Goal: Task Accomplishment & Management: Use online tool/utility

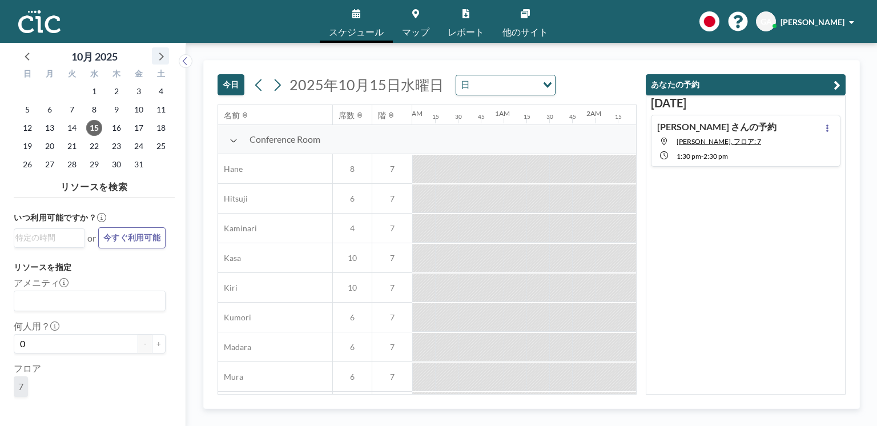
click at [159, 59] on icon at bounding box center [160, 56] width 15 height 15
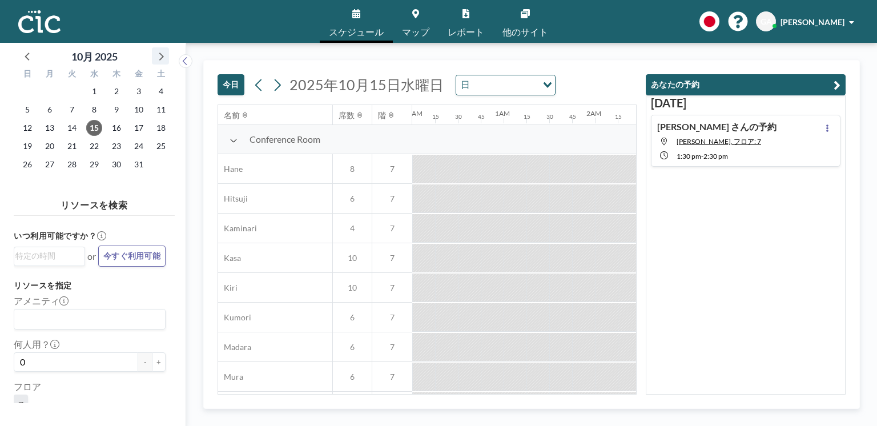
scroll to position [0, 1348]
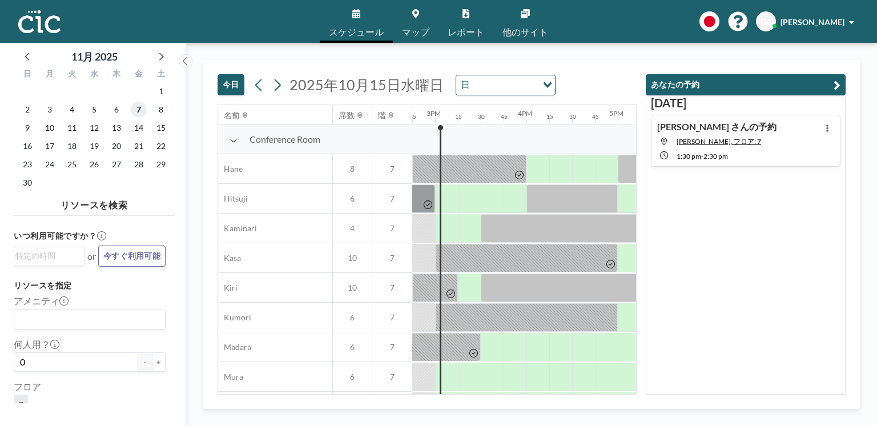
click at [138, 111] on span "7" at bounding box center [139, 110] width 16 height 16
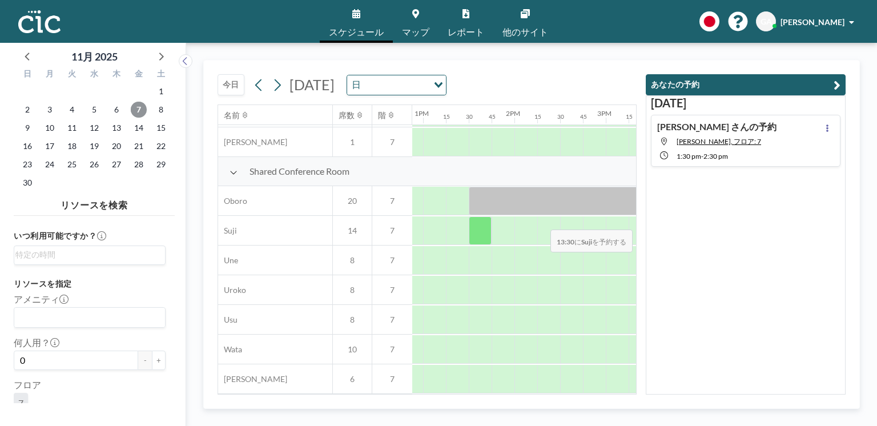
scroll to position [803, 1188]
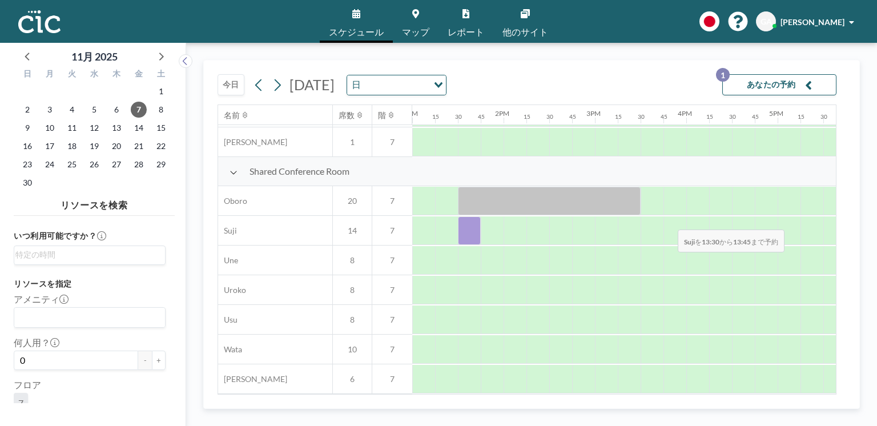
click at [469, 223] on div at bounding box center [469, 230] width 23 height 29
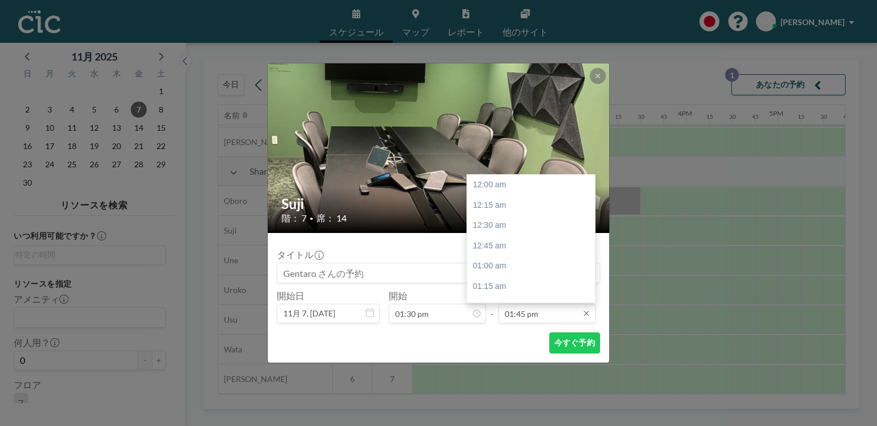
scroll to position [1118, 0]
click at [523, 249] on div "02:30 pm" at bounding box center [532, 246] width 131 height 21
type input "02:30 pm"
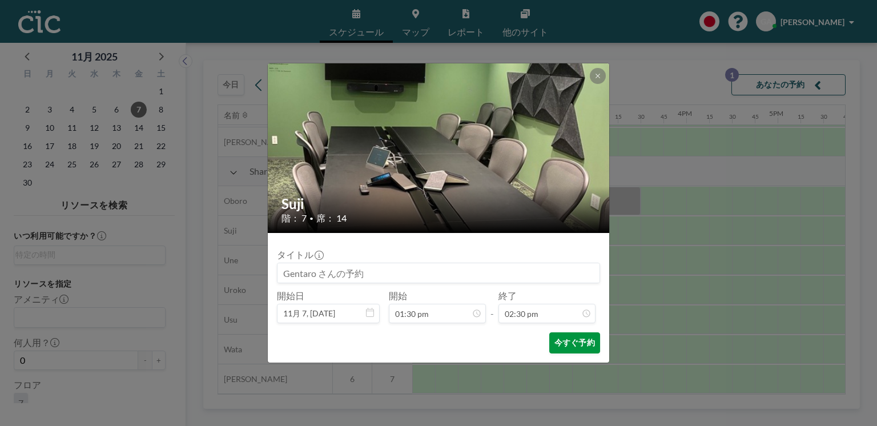
scroll to position [1179, 0]
click at [569, 342] on button "今すぐ予約" at bounding box center [574, 342] width 51 height 21
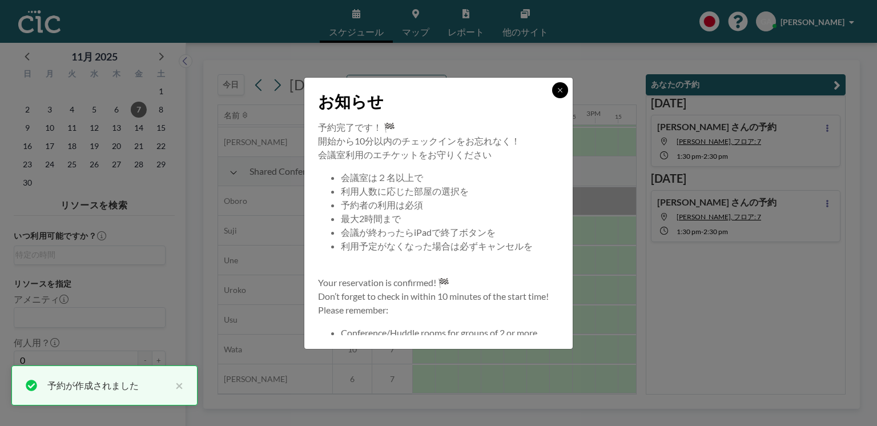
click at [564, 90] on button at bounding box center [560, 90] width 16 height 16
